Goal: Task Accomplishment & Management: Manage account settings

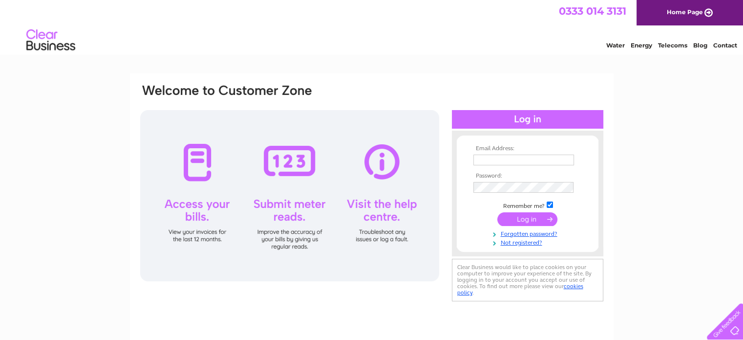
type input "[EMAIL_ADDRESS][DOMAIN_NAME]"
click at [538, 220] on input "submit" at bounding box center [528, 219] width 60 height 14
click at [522, 222] on input "submit" at bounding box center [528, 219] width 60 height 14
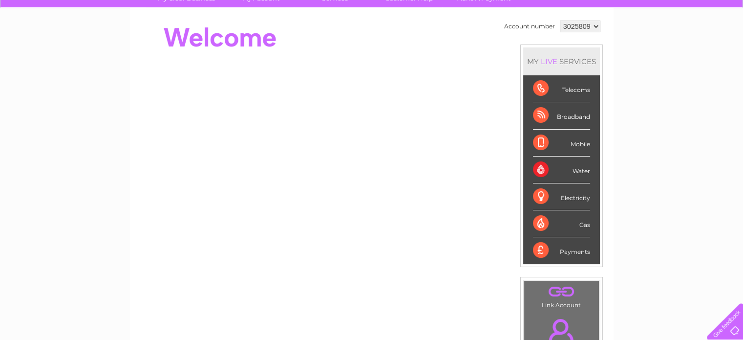
scroll to position [44, 0]
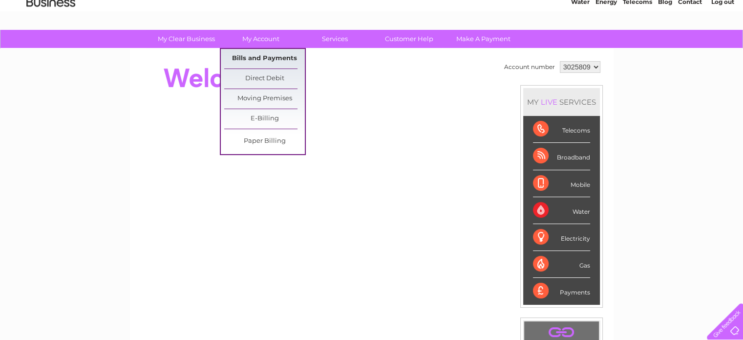
click at [252, 61] on link "Bills and Payments" at bounding box center [264, 59] width 81 height 20
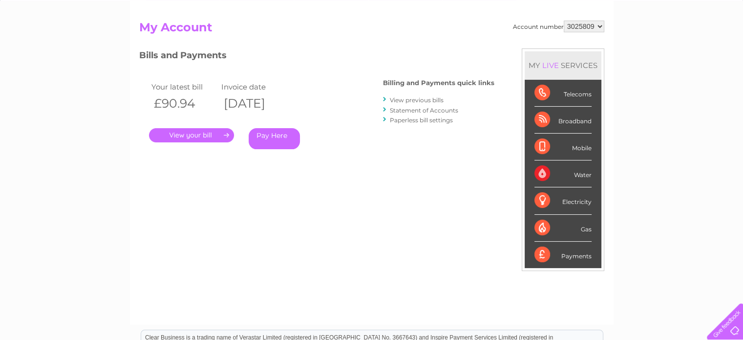
scroll to position [98, 0]
